Goal: Information Seeking & Learning: Check status

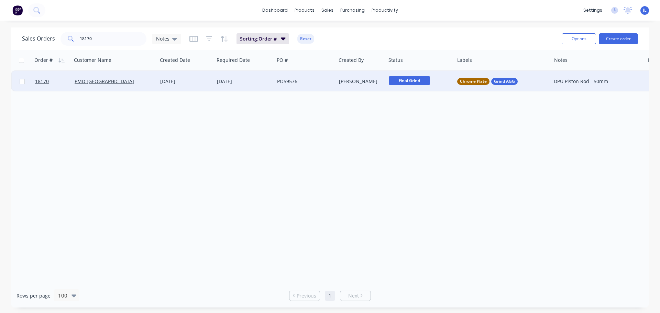
click at [425, 81] on span "Final Grind" at bounding box center [409, 80] width 41 height 9
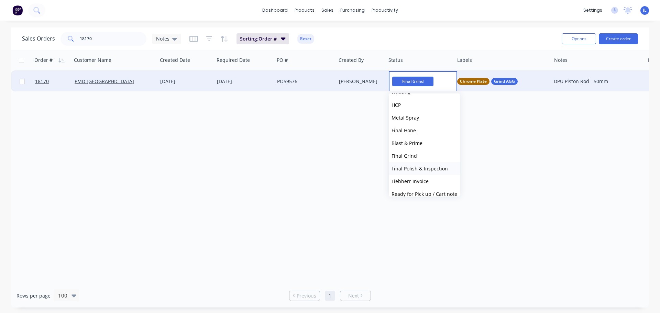
scroll to position [169, 0]
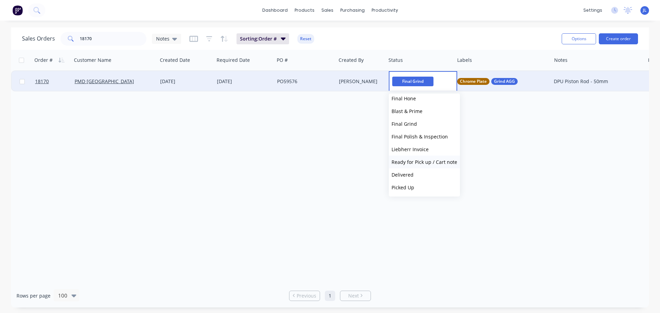
click at [420, 164] on span "Ready for Pick up / Cart note" at bounding box center [424, 162] width 66 height 7
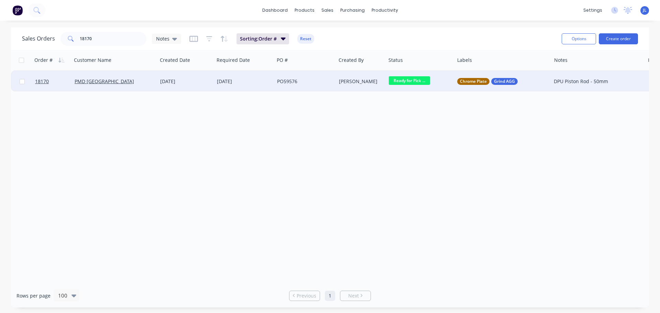
click at [260, 150] on div "Order # Customer Name Created Date Required Date PO # Created By Status Labels …" at bounding box center [330, 167] width 638 height 234
click at [267, 142] on div "Order # Customer Name Created Date Required Date PO # Created By Status Labels …" at bounding box center [330, 167] width 638 height 234
click at [112, 41] on input "18170" at bounding box center [113, 39] width 67 height 14
type input "18226"
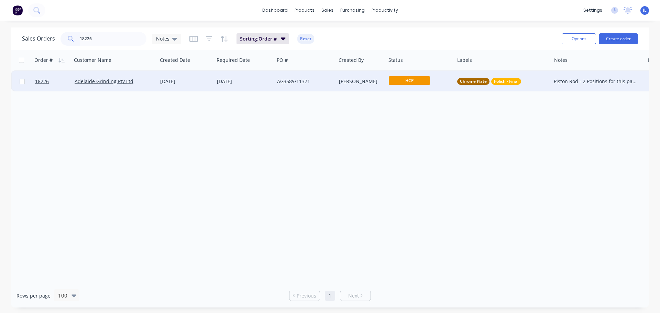
click at [426, 78] on span "HCP" at bounding box center [409, 80] width 41 height 9
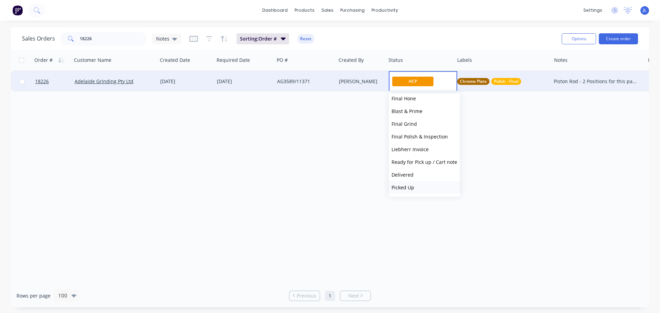
click at [421, 188] on button "Picked Up" at bounding box center [424, 187] width 71 height 13
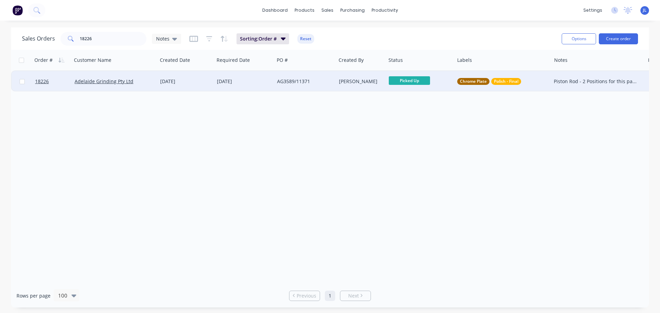
click at [334, 174] on div "Order # Customer Name Created Date Required Date PO # Created By Status Labels …" at bounding box center [330, 167] width 638 height 234
click at [99, 34] on input "18226" at bounding box center [113, 39] width 67 height 14
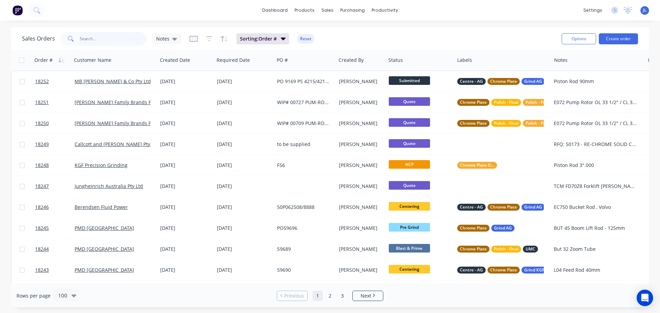
click at [109, 37] on input "text" at bounding box center [113, 39] width 67 height 14
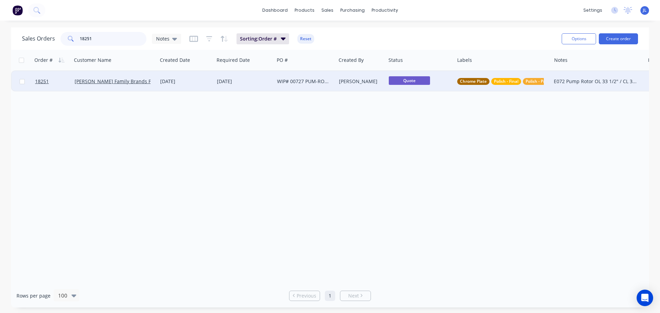
type input "18251"
click at [259, 84] on div "02 Oct 2025" at bounding box center [244, 81] width 55 height 7
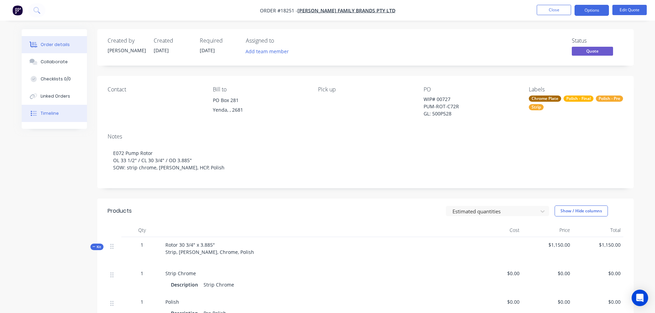
click at [58, 110] on button "Timeline" at bounding box center [54, 113] width 65 height 17
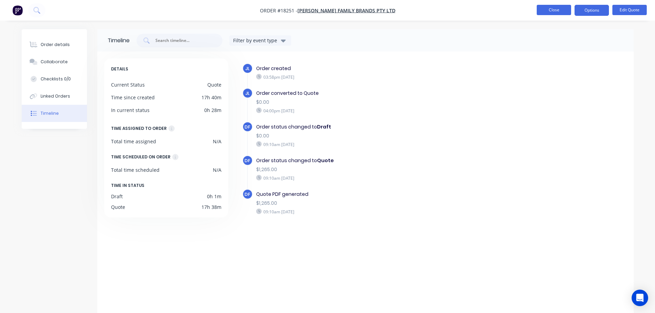
click at [546, 8] on button "Close" at bounding box center [553, 10] width 34 height 10
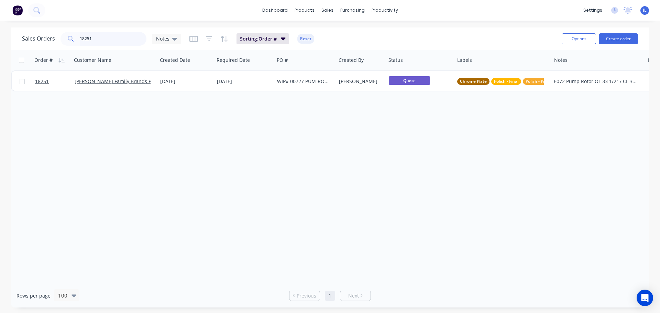
click at [129, 39] on input "18251" at bounding box center [113, 39] width 67 height 14
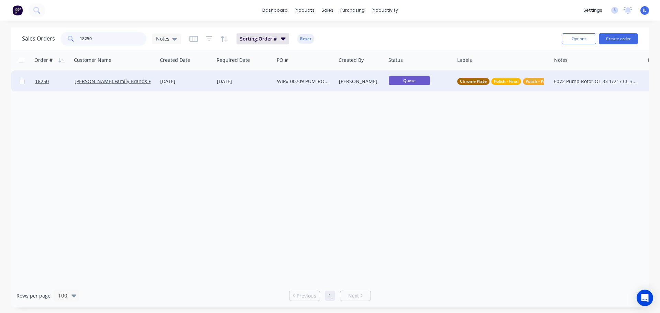
type input "18250"
click at [215, 87] on div "02 Oct 2025" at bounding box center [244, 81] width 60 height 21
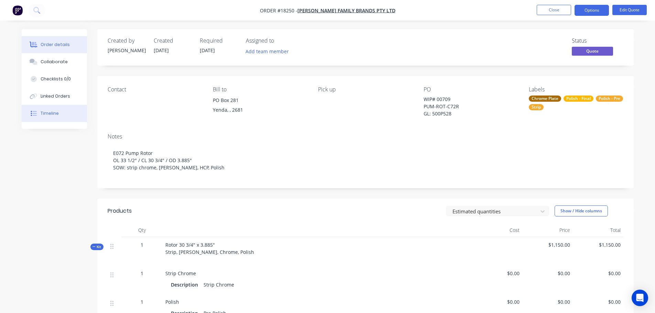
click at [62, 112] on button "Timeline" at bounding box center [54, 113] width 65 height 17
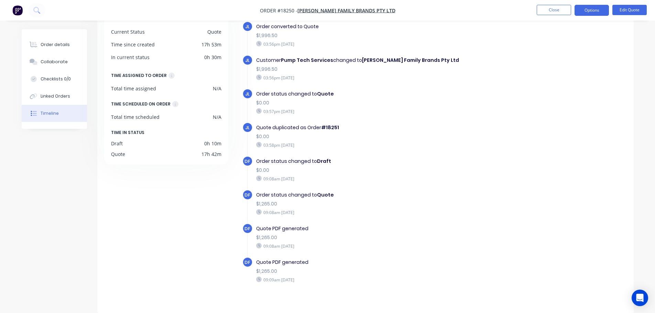
scroll to position [21, 0]
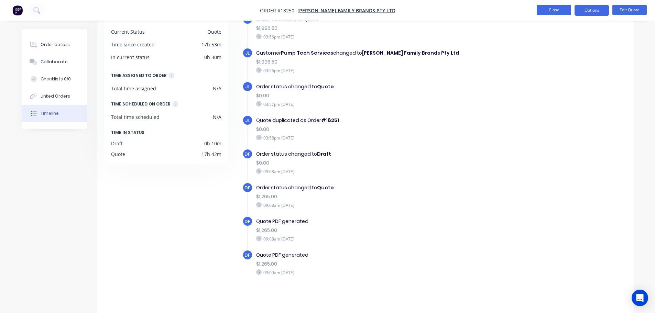
click at [551, 11] on button "Close" at bounding box center [553, 10] width 34 height 10
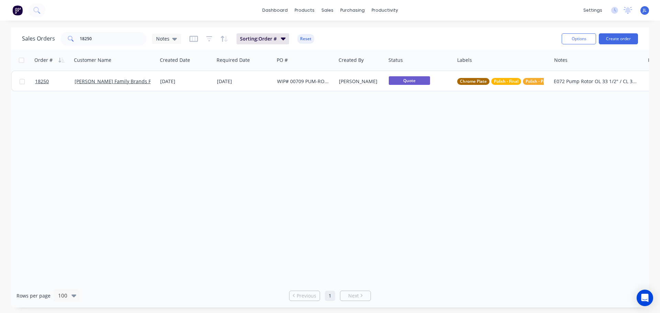
click at [112, 46] on div "Sales Orders 18250 Notes Sorting: Order # Reset" at bounding box center [289, 38] width 534 height 17
click at [109, 42] on input "18250" at bounding box center [113, 39] width 67 height 14
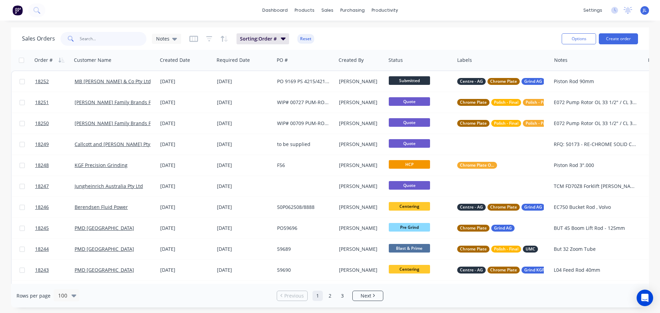
click at [108, 40] on input "text" at bounding box center [113, 39] width 67 height 14
type input "c"
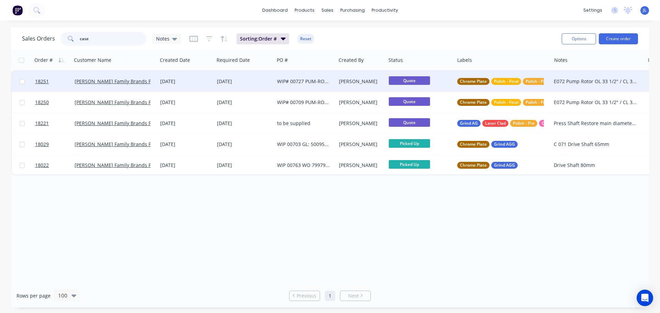
type input "case"
click at [261, 82] on div "02 Oct 2025" at bounding box center [244, 81] width 55 height 7
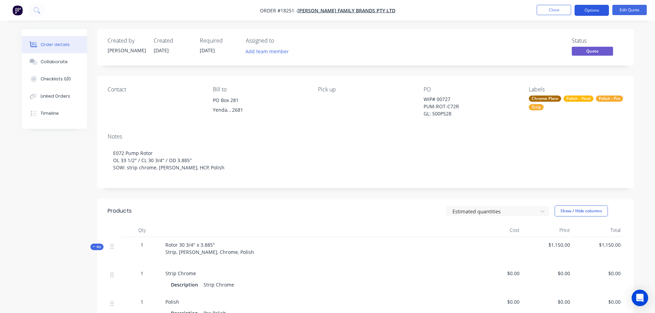
click at [587, 10] on button "Options" at bounding box center [591, 10] width 34 height 11
click at [56, 167] on div "Created by Jarred Created 02/10/25 Required 02/10/25 Assigned to Add team membe…" at bounding box center [328, 283] width 612 height 509
drag, startPoint x: 9, startPoint y: 69, endPoint x: 13, endPoint y: 65, distance: 5.4
click at [9, 69] on div "Order details Collaborate Checklists 0/0 Linked Orders Timeline Order details C…" at bounding box center [327, 269] width 655 height 538
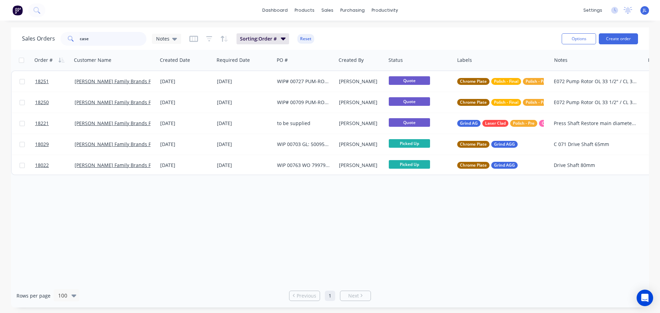
click at [99, 34] on input "case" at bounding box center [113, 39] width 67 height 14
type input "130"
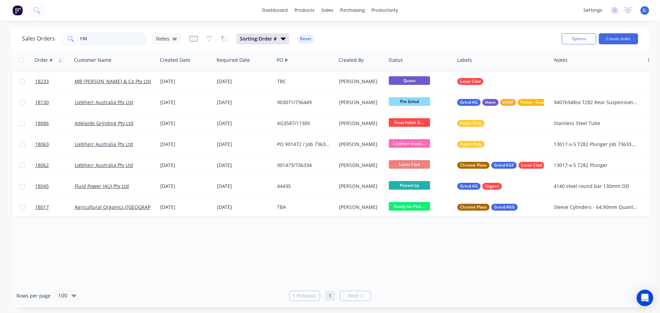
click at [103, 37] on input "130" at bounding box center [113, 39] width 67 height 14
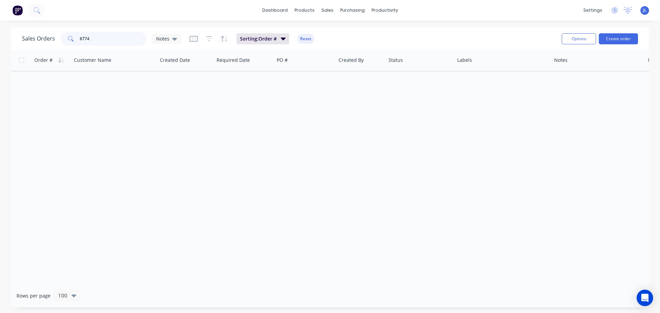
click at [90, 35] on input "8774" at bounding box center [113, 39] width 67 height 14
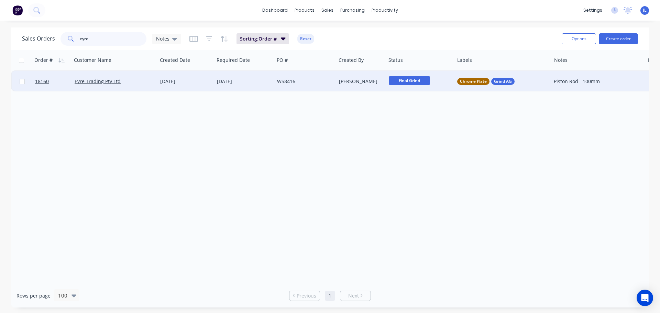
type input "eyre"
click at [237, 85] on div "18 Sep 2025" at bounding box center [244, 81] width 60 height 21
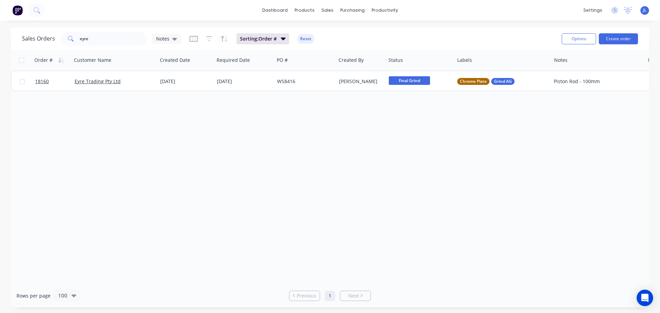
click at [106, 48] on div "Sales Orders eyre Notes Sorting: Order # Reset Options Create order" at bounding box center [330, 38] width 638 height 22
click at [107, 45] on input "eyre" at bounding box center [113, 39] width 67 height 14
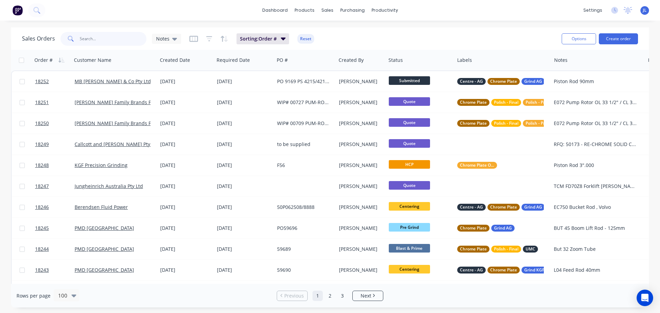
click at [91, 40] on input "text" at bounding box center [113, 39] width 67 height 14
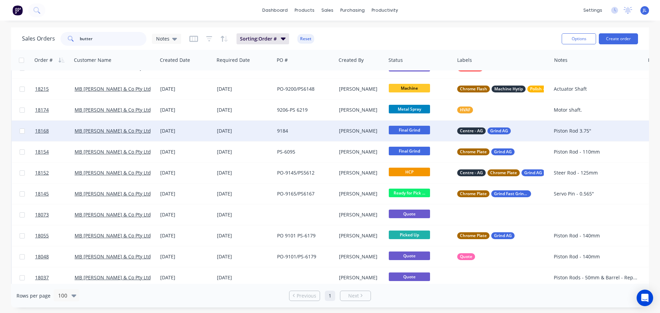
scroll to position [69, 0]
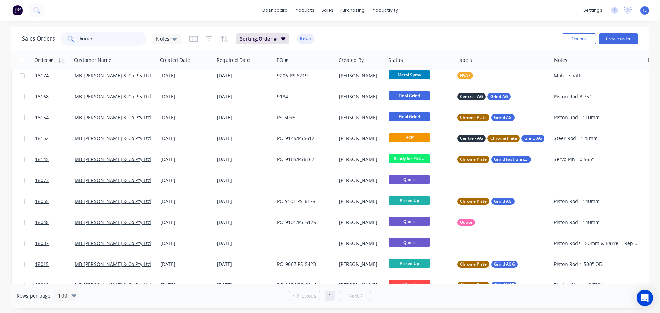
type input "butter"
